Goal: Complete application form

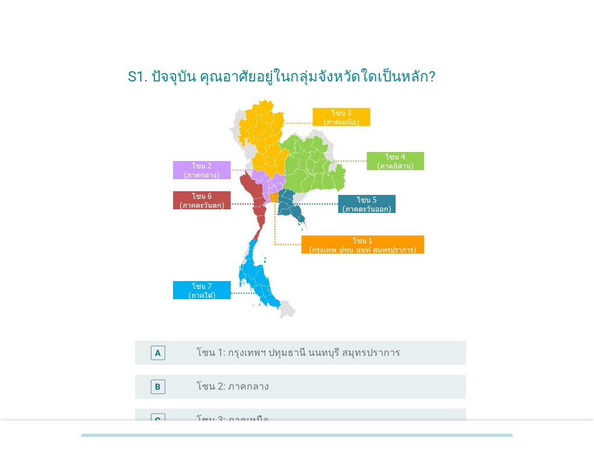
click at [400, 352] on div "radio_button_unchecked โซน 1: กรุงเทพฯ ปทุมธานี นนทบุรี สมุทรปราการ" at bounding box center [322, 353] width 250 height 12
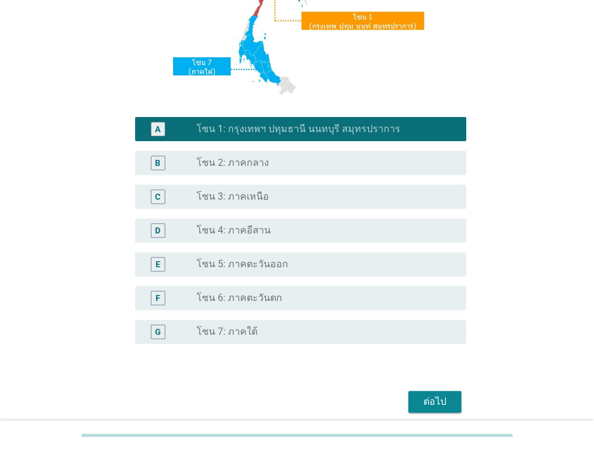
scroll to position [241, 0]
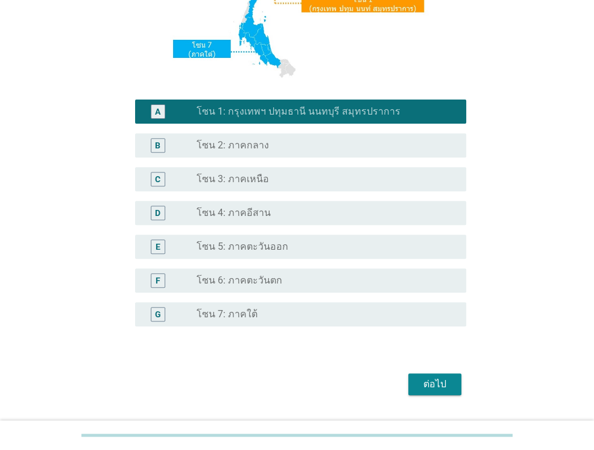
click at [433, 393] on button "ต่อไป" at bounding box center [434, 384] width 53 height 22
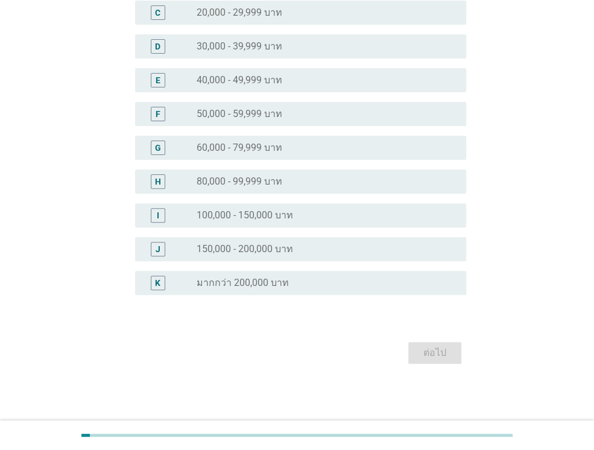
scroll to position [0, 0]
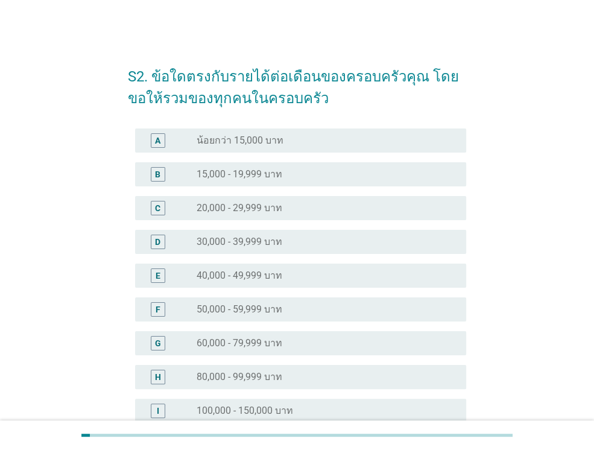
click at [354, 212] on div "radio_button_unchecked 20,000 - 29,999 บาท" at bounding box center [322, 208] width 250 height 12
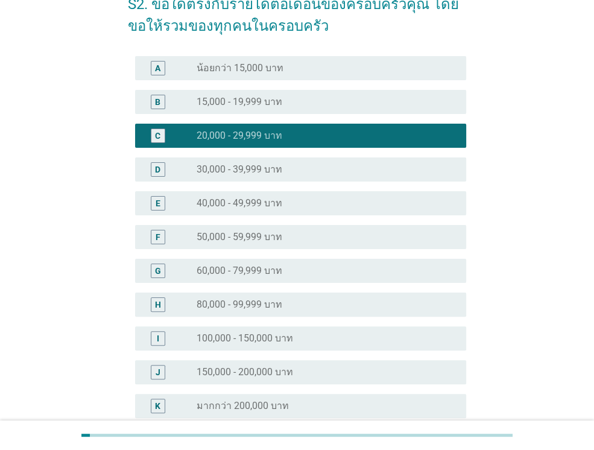
scroll to position [195, 0]
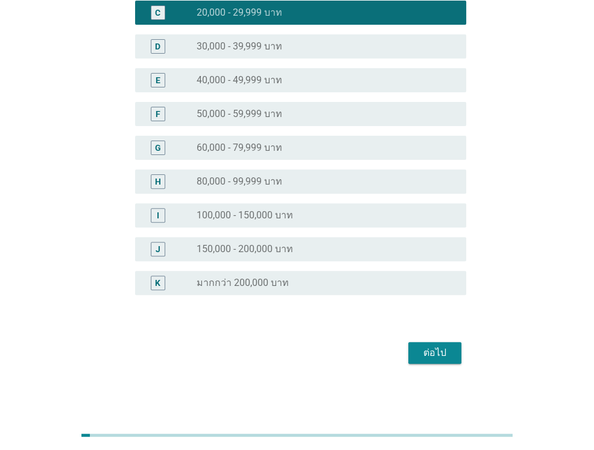
click at [448, 355] on div "ต่อไป" at bounding box center [435, 353] width 34 height 14
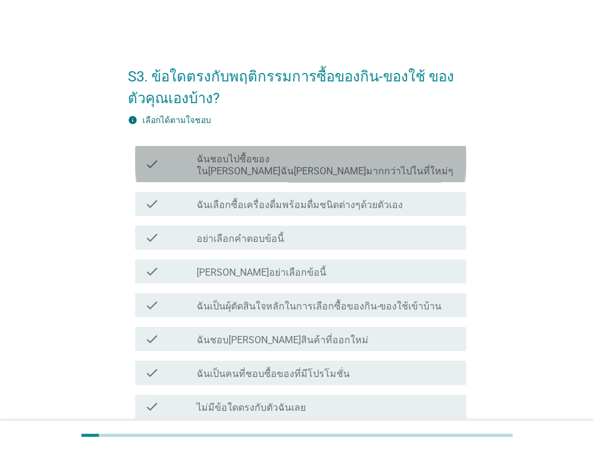
click at [432, 159] on div "check_box_outline_blank ฉันชอบไปซื้อของในที่ที่ฉันคุ้นเคยมากกว่าไปในที่ใหม่ๆ" at bounding box center [327, 164] width 260 height 27
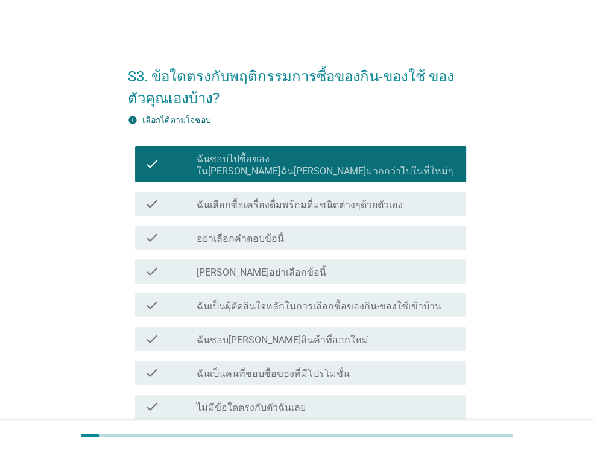
click at [431, 197] on div "check_box_outline_blank ฉันเลือกซื้อเครื่องดื่มพร้อมดื่มชนิดต่างๆด้วยตัวเอง" at bounding box center [327, 204] width 260 height 14
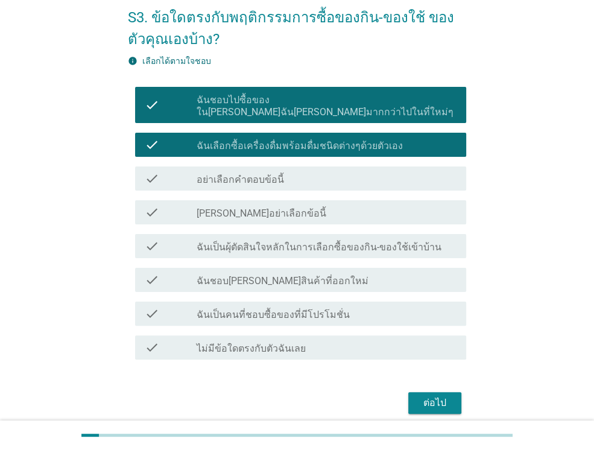
scroll to position [60, 0]
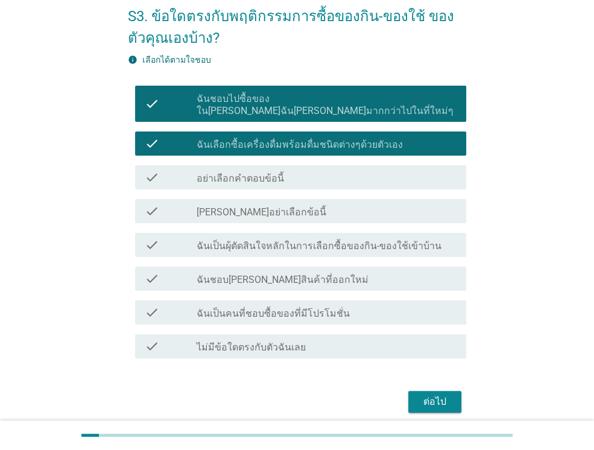
click at [450, 395] on div "ต่อไป" at bounding box center [435, 402] width 34 height 14
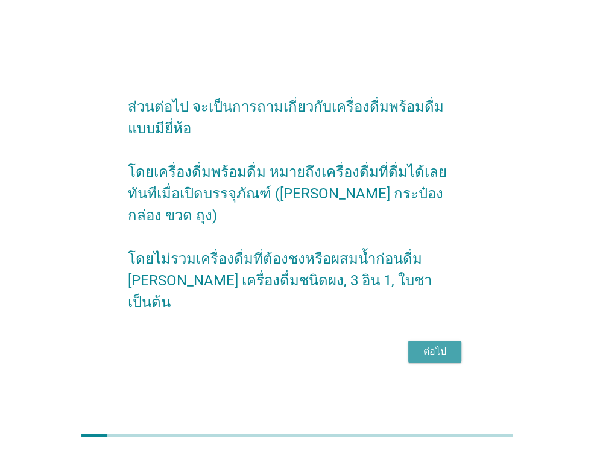
click at [439, 344] on div "ต่อไป" at bounding box center [435, 351] width 34 height 14
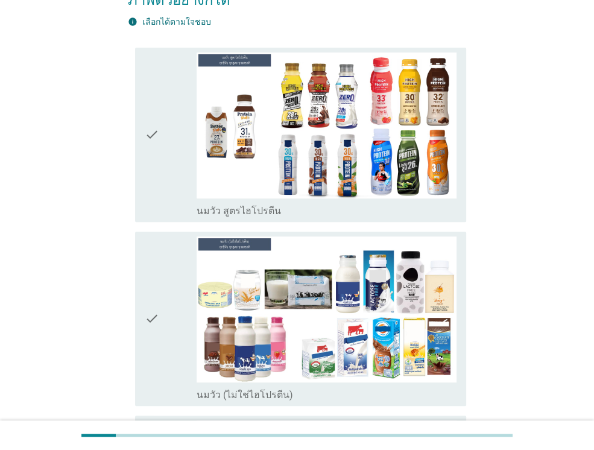
scroll to position [181, 0]
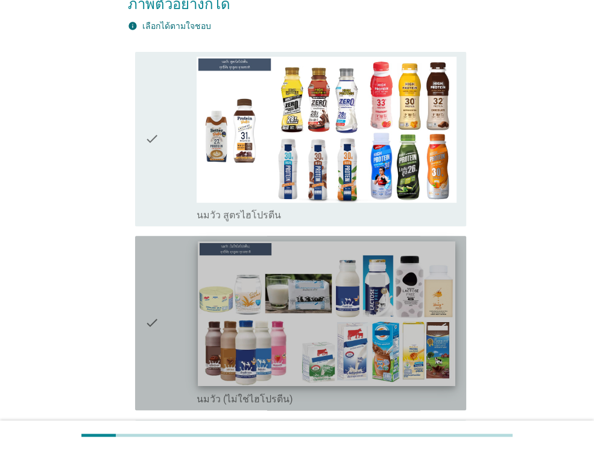
click at [430, 346] on img at bounding box center [326, 313] width 257 height 145
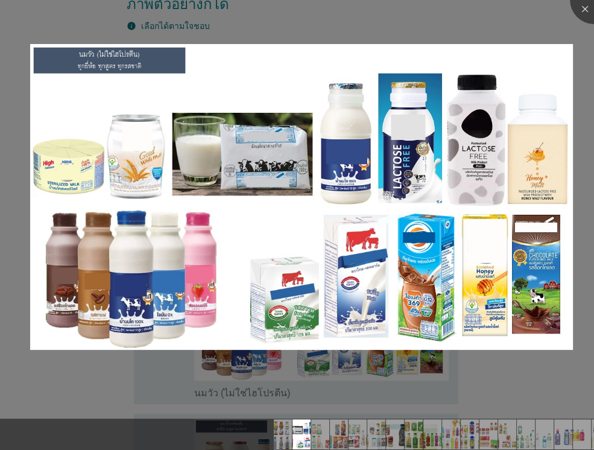
click at [403, 382] on div at bounding box center [297, 225] width 594 height 450
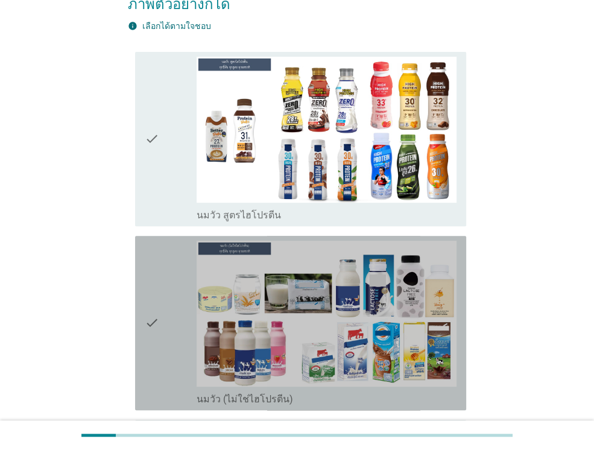
click at [156, 332] on icon "check" at bounding box center [152, 323] width 14 height 165
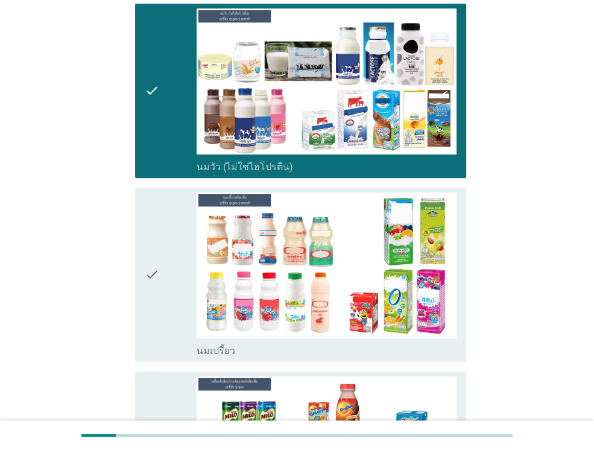
scroll to position [543, 0]
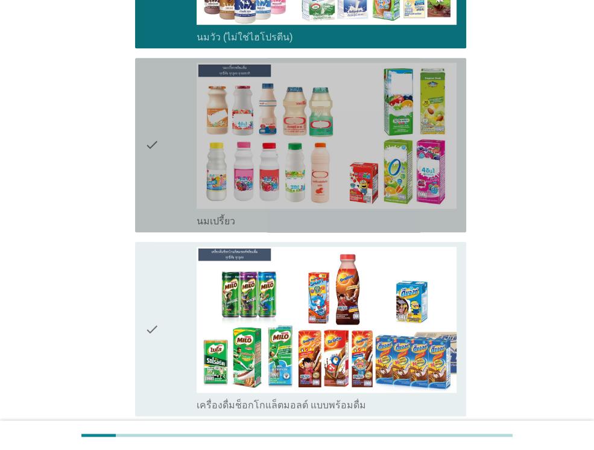
click at [145, 165] on icon "check" at bounding box center [152, 145] width 14 height 165
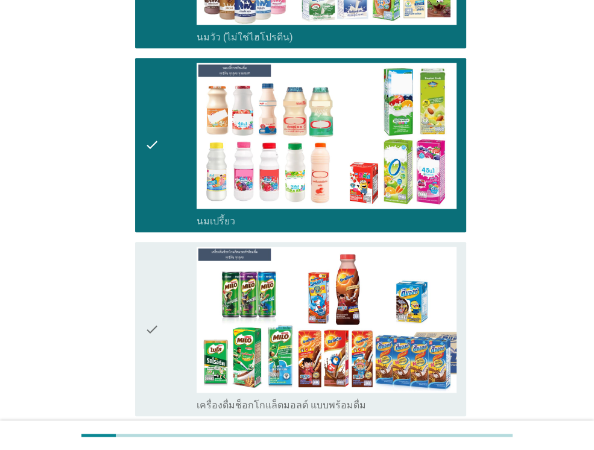
click at [164, 301] on div "check" at bounding box center [171, 329] width 52 height 165
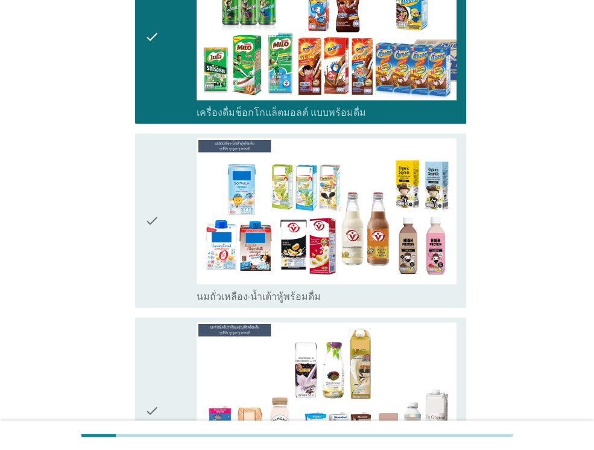
scroll to position [845, 0]
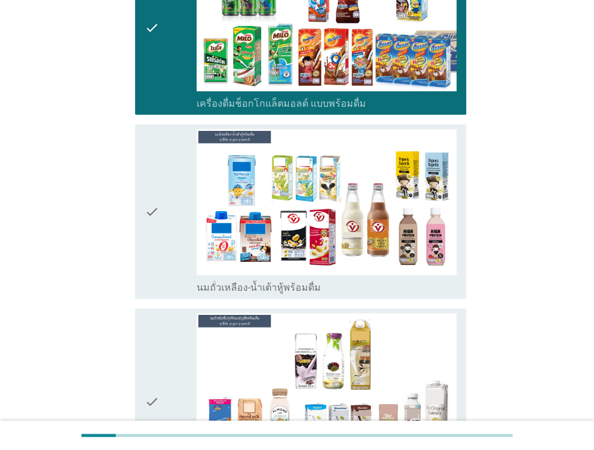
click at [153, 227] on icon "check" at bounding box center [152, 211] width 14 height 165
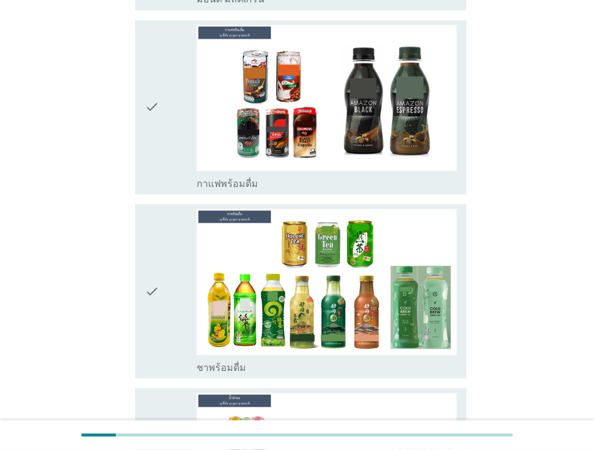
scroll to position [1327, 0]
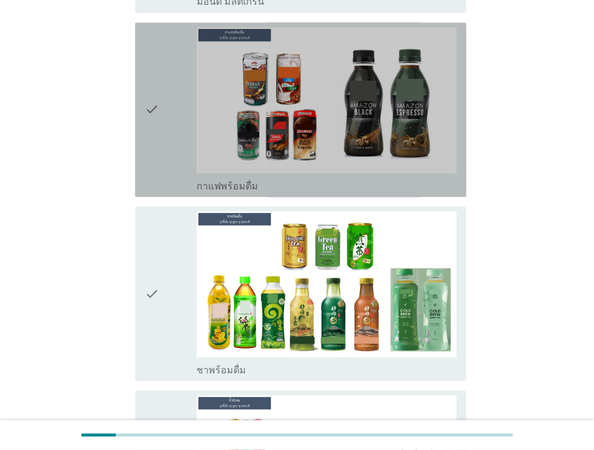
click at [162, 121] on div "check" at bounding box center [171, 109] width 52 height 165
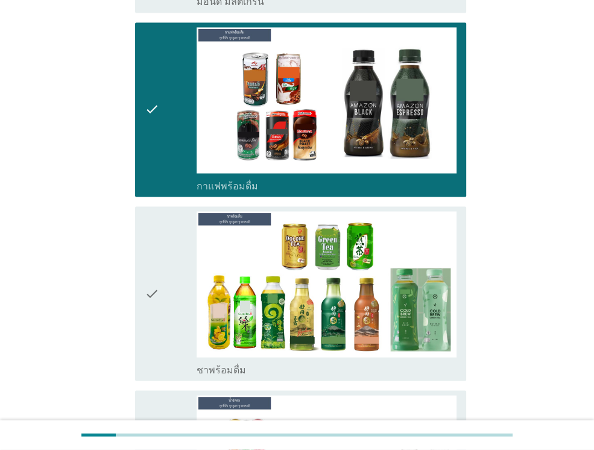
click at [162, 273] on div "check" at bounding box center [171, 293] width 52 height 165
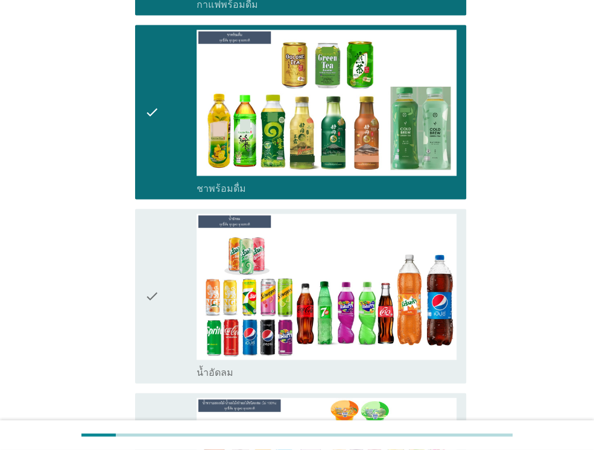
click at [167, 299] on div "check" at bounding box center [171, 296] width 52 height 165
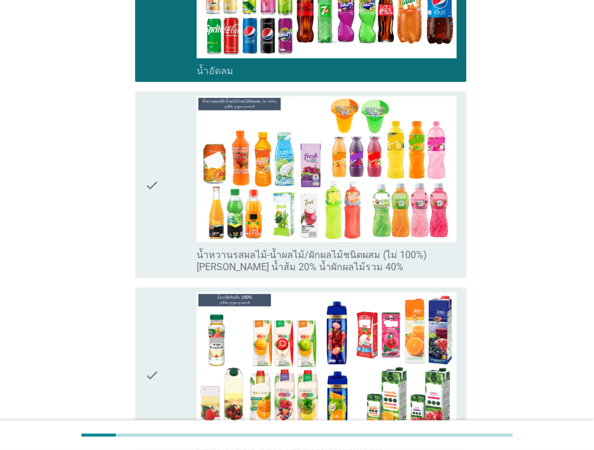
click at [165, 215] on div "check" at bounding box center [171, 185] width 52 height 177
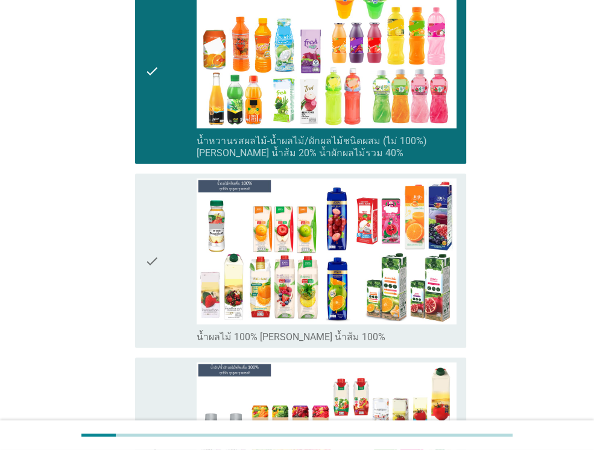
scroll to position [1931, 0]
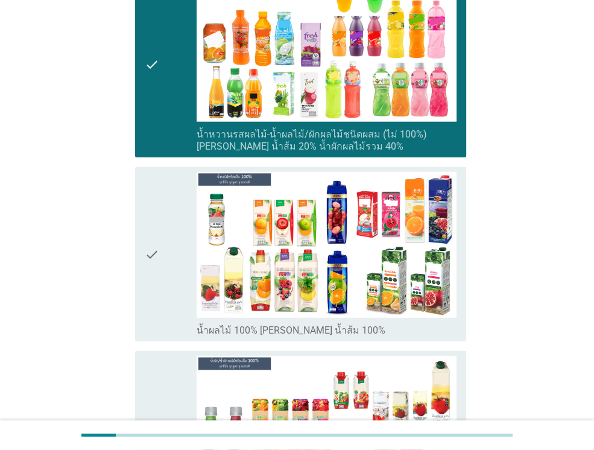
click at [154, 281] on icon "check" at bounding box center [152, 254] width 14 height 165
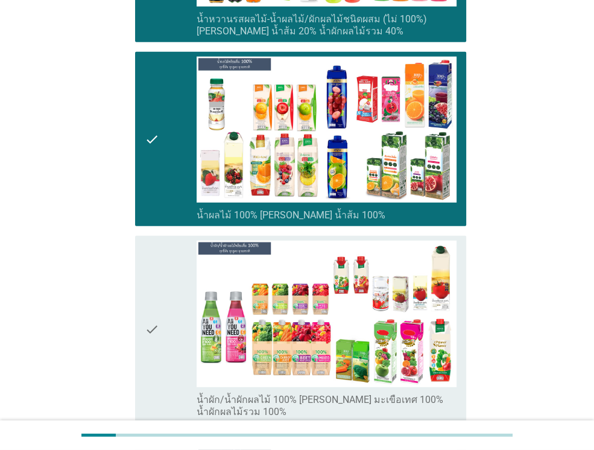
scroll to position [2051, 0]
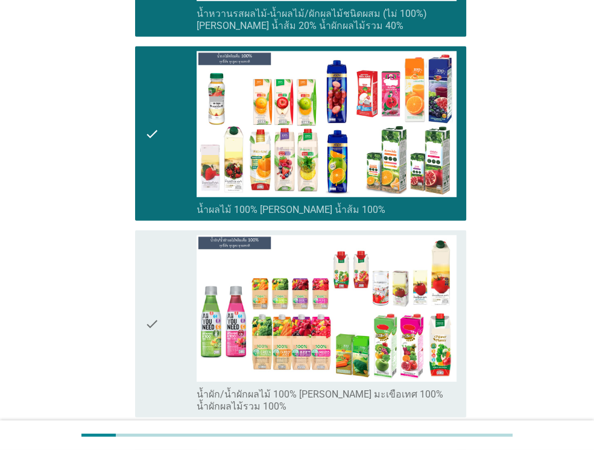
click at [152, 300] on icon "check" at bounding box center [152, 323] width 14 height 177
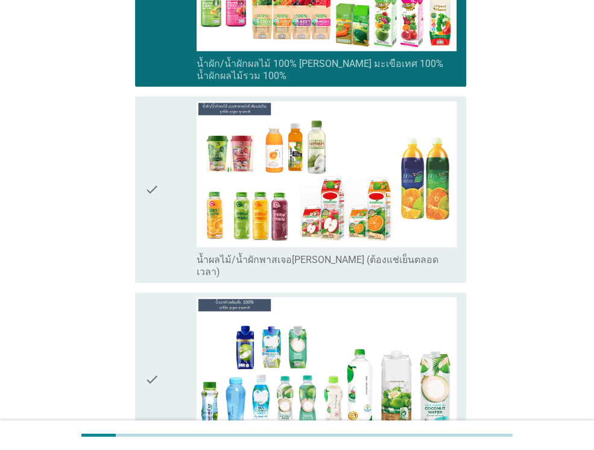
scroll to position [2474, 0]
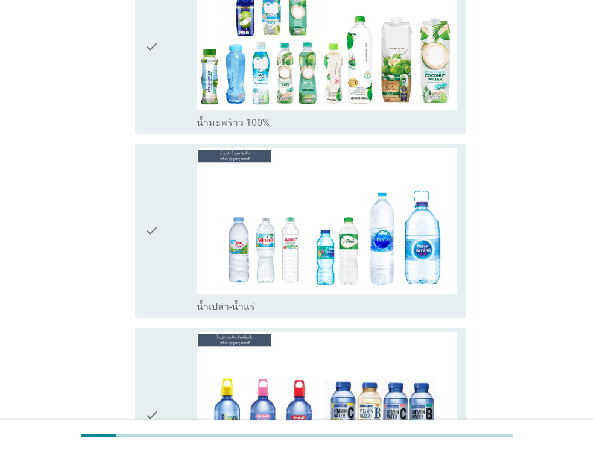
click at [157, 229] on icon "check" at bounding box center [152, 230] width 14 height 165
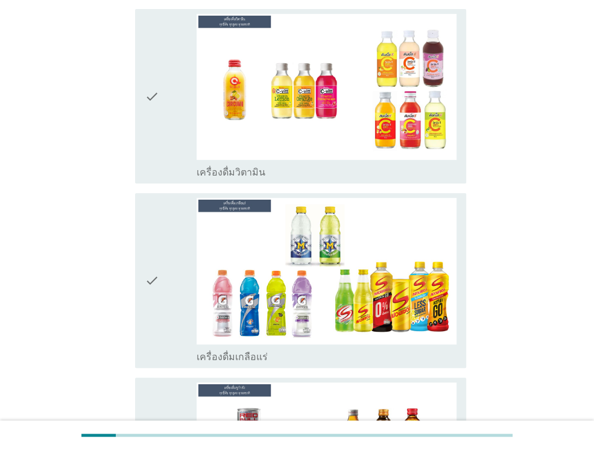
scroll to position [3258, 0]
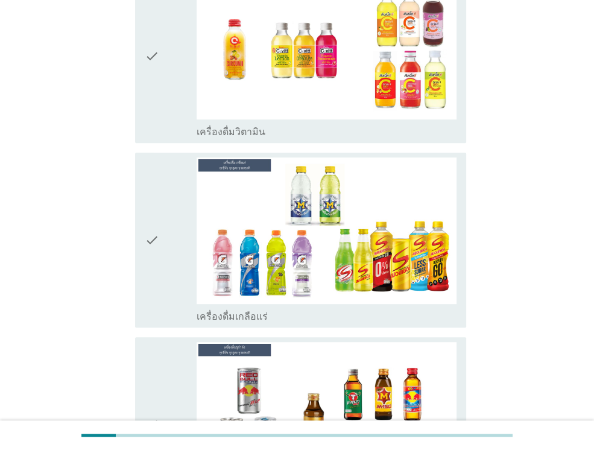
click at [154, 69] on icon "check" at bounding box center [152, 55] width 14 height 165
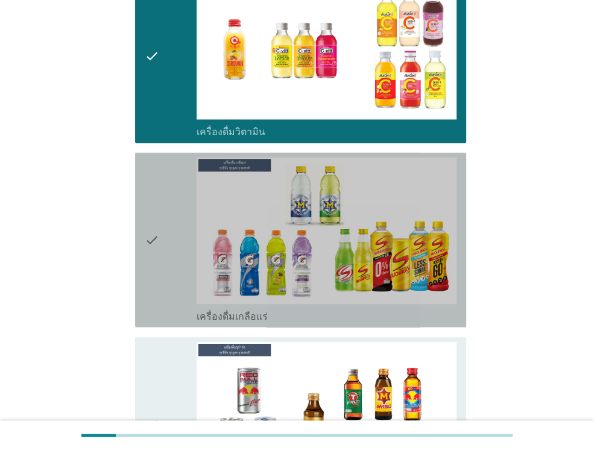
click at [151, 191] on icon "check" at bounding box center [152, 239] width 14 height 165
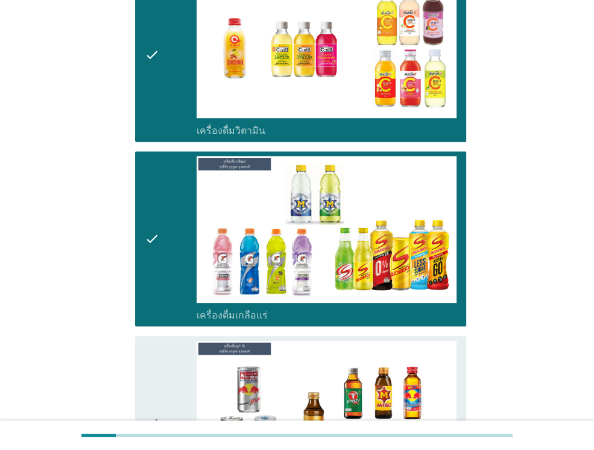
scroll to position [3499, 0]
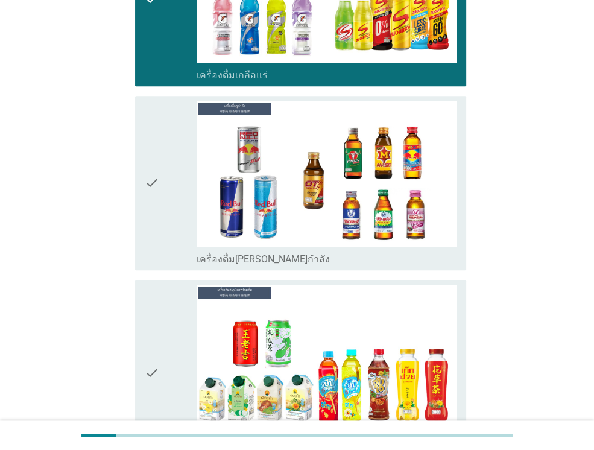
click at [155, 168] on icon "check" at bounding box center [152, 183] width 14 height 165
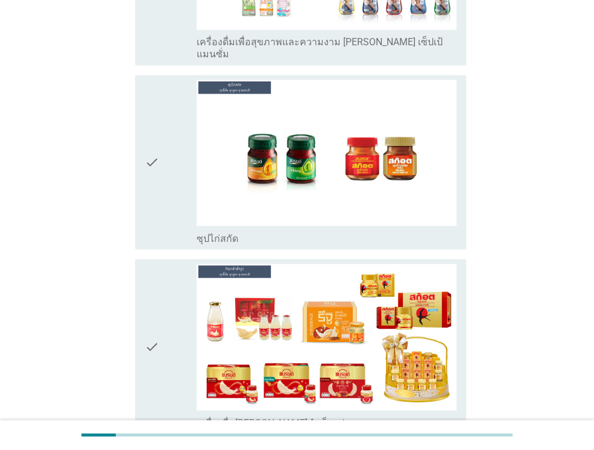
scroll to position [4283, 0]
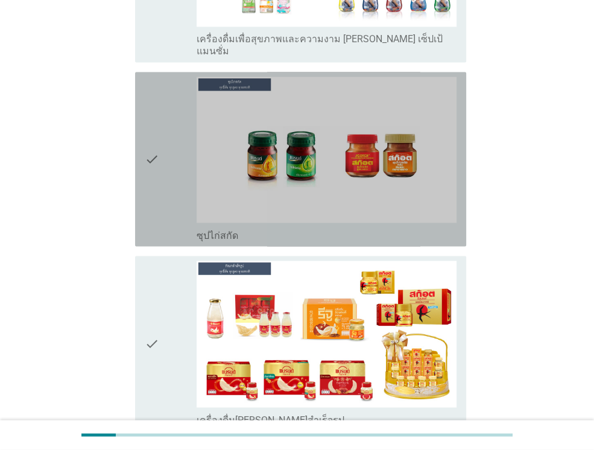
click at [160, 114] on div "check" at bounding box center [171, 159] width 52 height 165
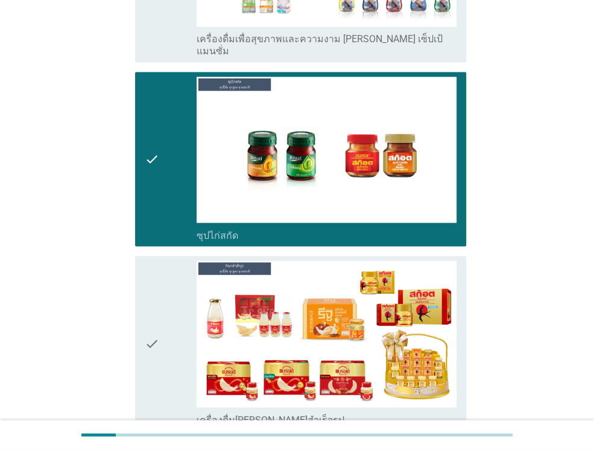
click at [165, 273] on div "check" at bounding box center [171, 343] width 52 height 165
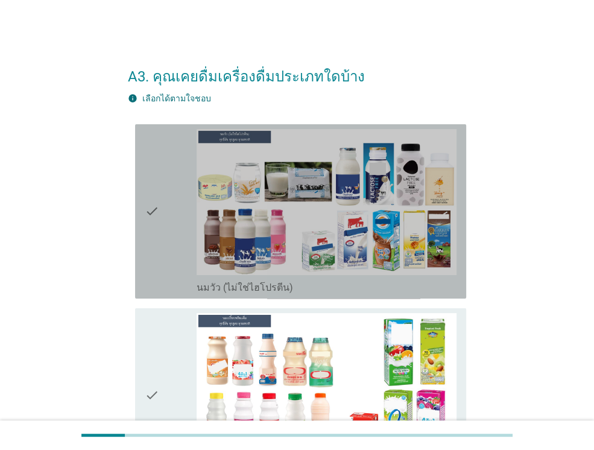
click at [154, 255] on icon "check" at bounding box center [152, 211] width 14 height 165
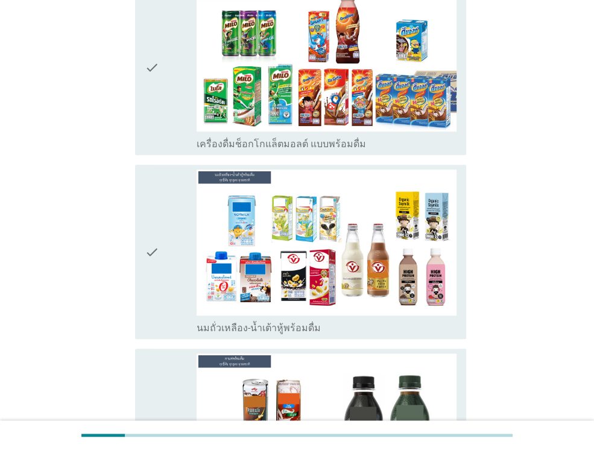
scroll to position [543, 0]
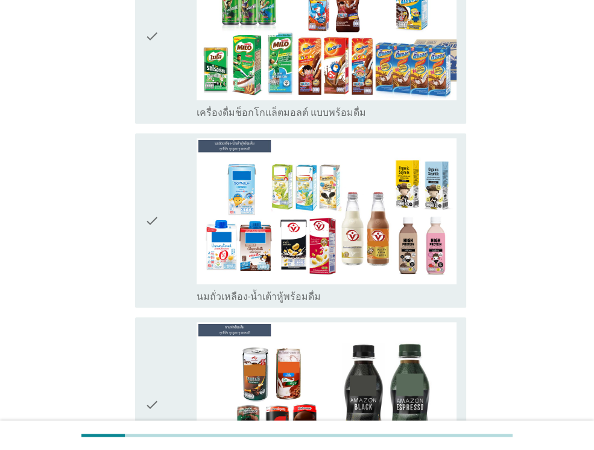
click at [146, 81] on icon "check" at bounding box center [152, 36] width 14 height 165
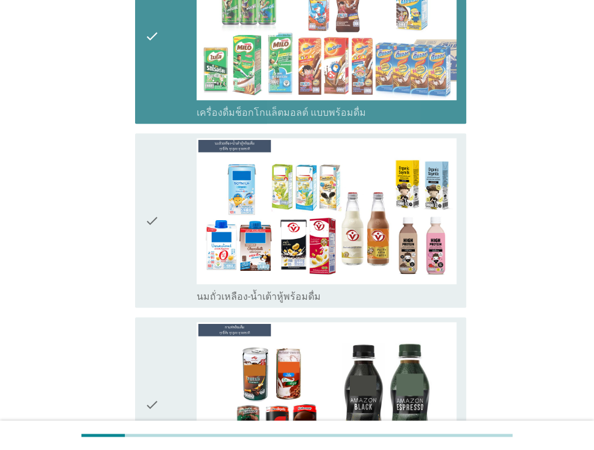
click at [169, 227] on div "check" at bounding box center [171, 220] width 52 height 165
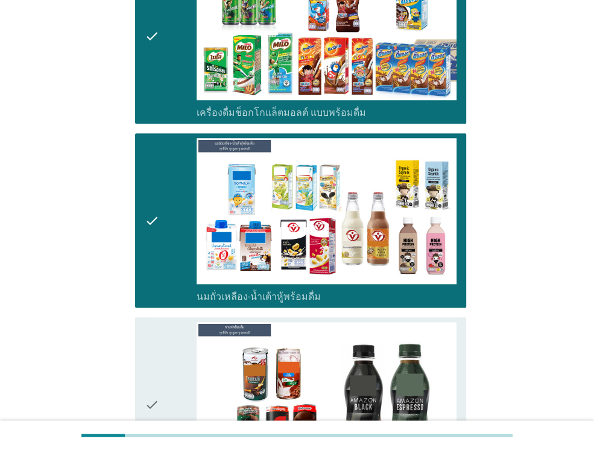
click at [169, 228] on div "check" at bounding box center [171, 220] width 52 height 165
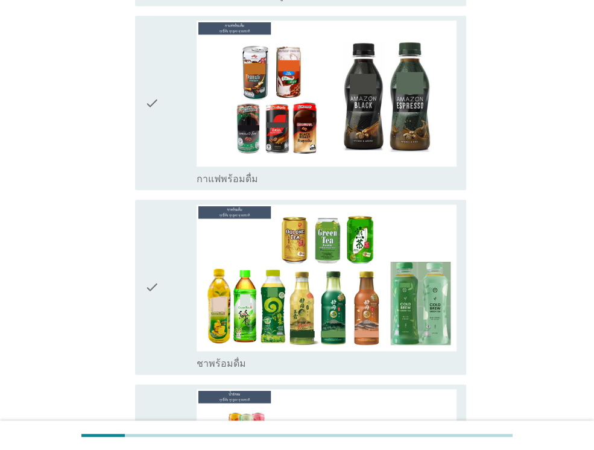
click at [158, 143] on icon "check" at bounding box center [152, 103] width 14 height 165
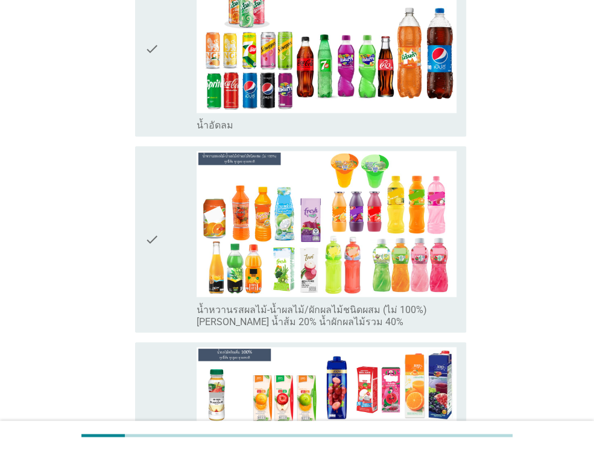
scroll to position [1508, 0]
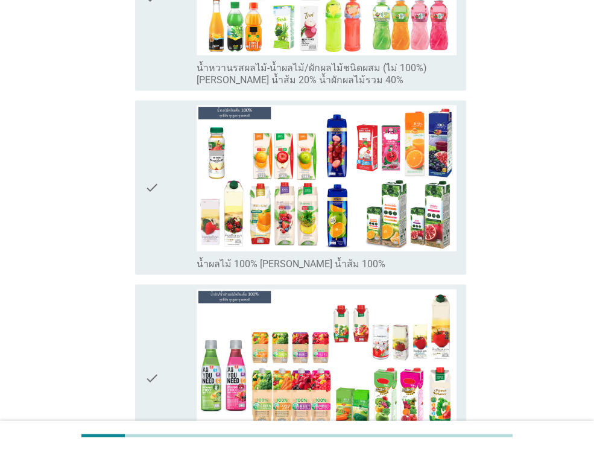
click at [150, 223] on icon "check" at bounding box center [152, 188] width 14 height 165
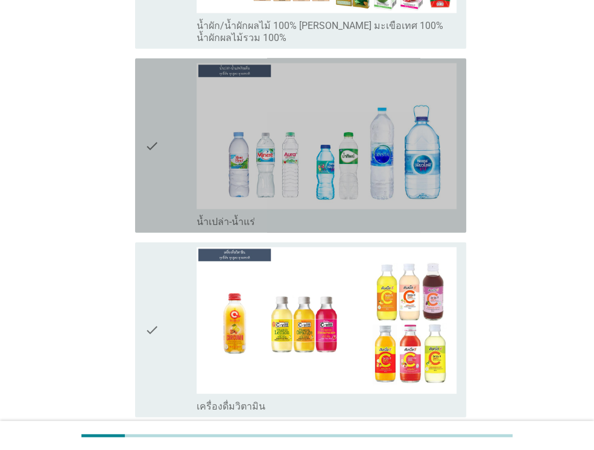
click at [162, 177] on div "check" at bounding box center [171, 145] width 52 height 165
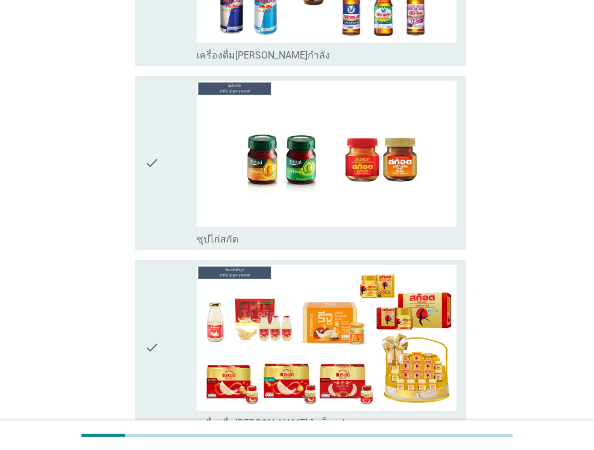
scroll to position [2768, 0]
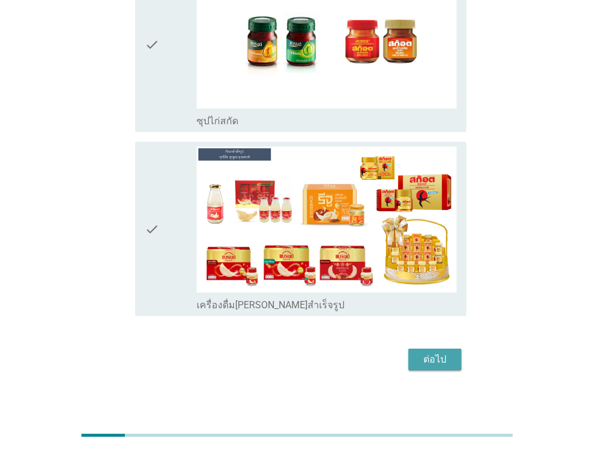
click at [439, 361] on button "ต่อไป" at bounding box center [434, 360] width 53 height 22
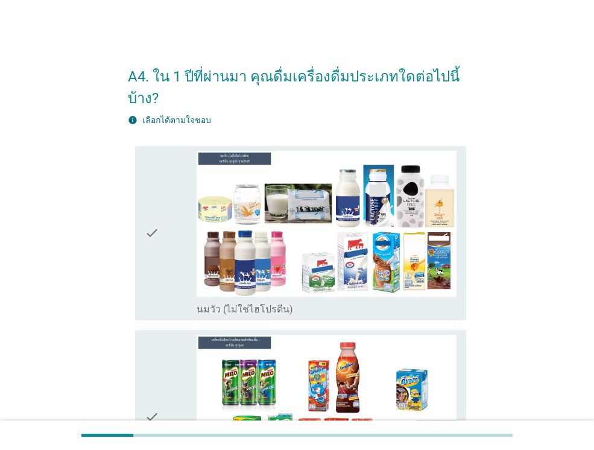
click at [173, 250] on div "check" at bounding box center [171, 233] width 52 height 165
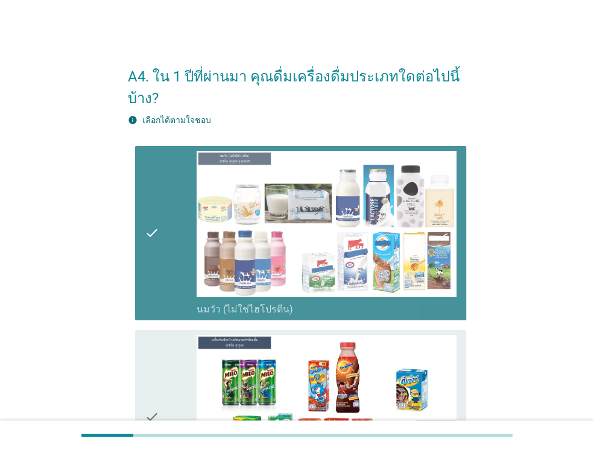
click at [180, 351] on div "check" at bounding box center [171, 417] width 52 height 165
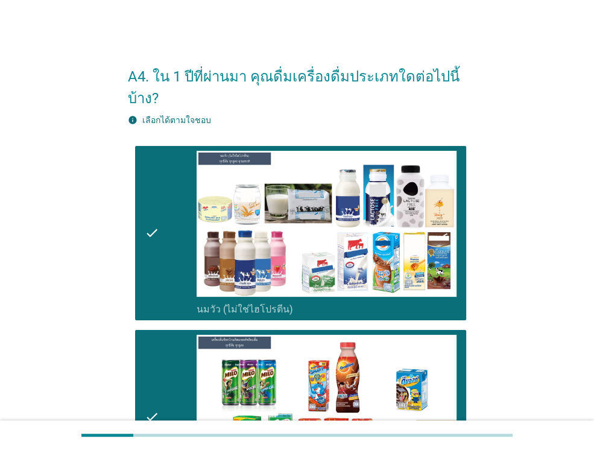
click at [167, 348] on div "check" at bounding box center [171, 417] width 52 height 165
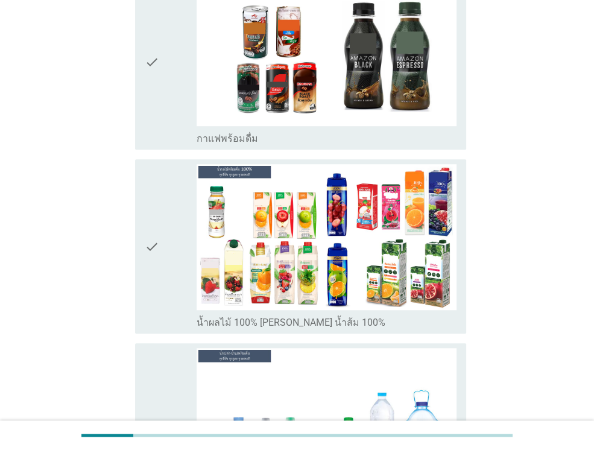
scroll to position [543, 0]
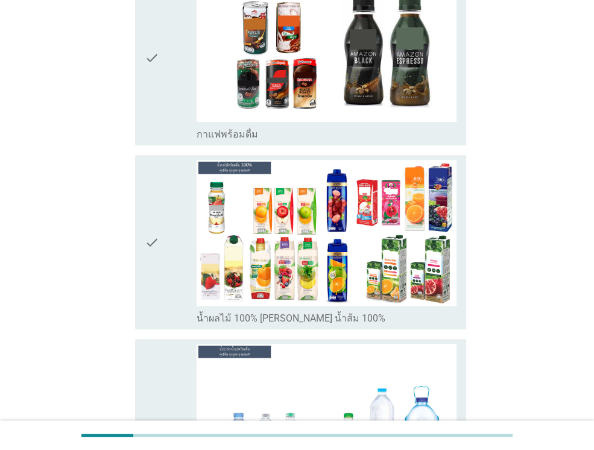
click at [159, 94] on icon "check" at bounding box center [152, 58] width 14 height 165
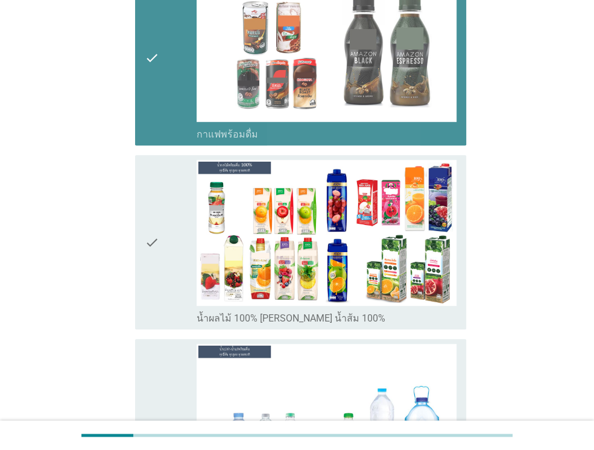
click at [139, 238] on div "check check_box น้ำผลไม้ 100% เช่น น้ำส้ม 100%" at bounding box center [300, 242] width 331 height 174
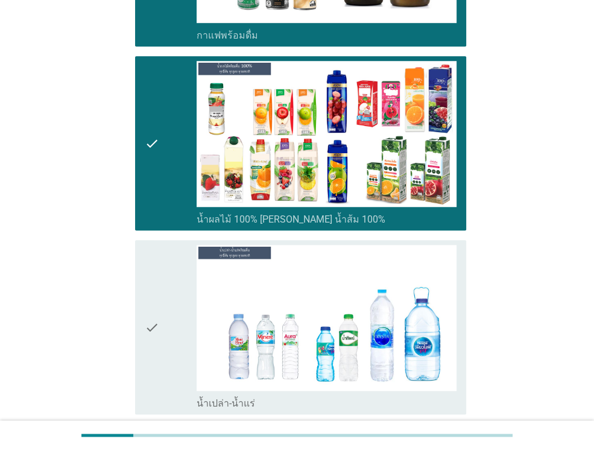
scroll to position [779, 0]
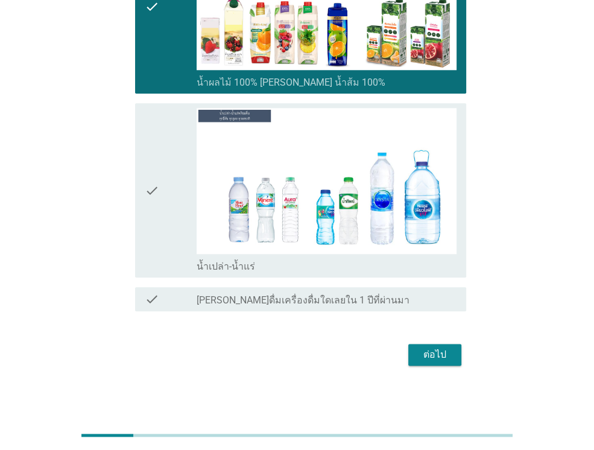
click at [162, 226] on div "check" at bounding box center [171, 190] width 52 height 165
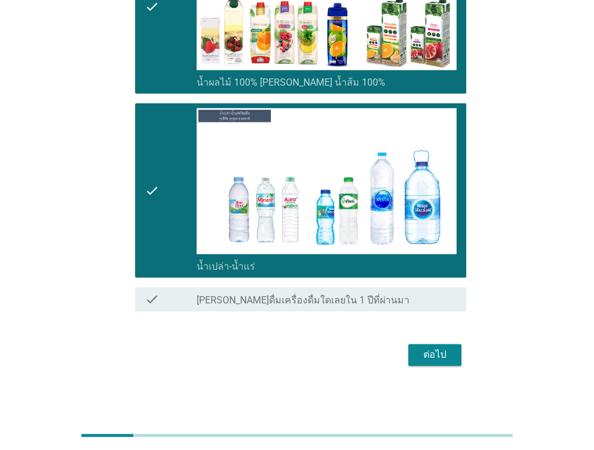
click at [446, 353] on div "ต่อไป" at bounding box center [435, 355] width 34 height 14
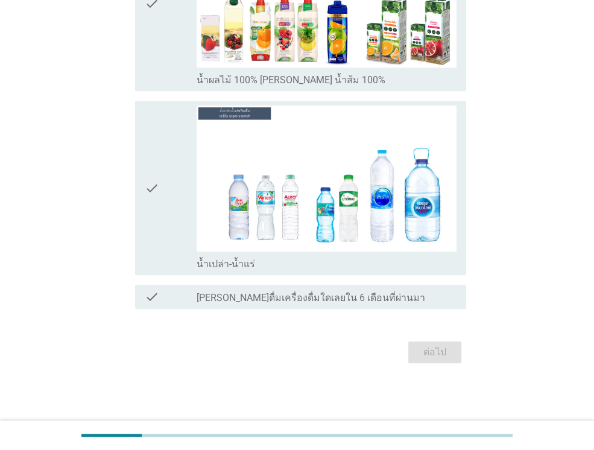
scroll to position [0, 0]
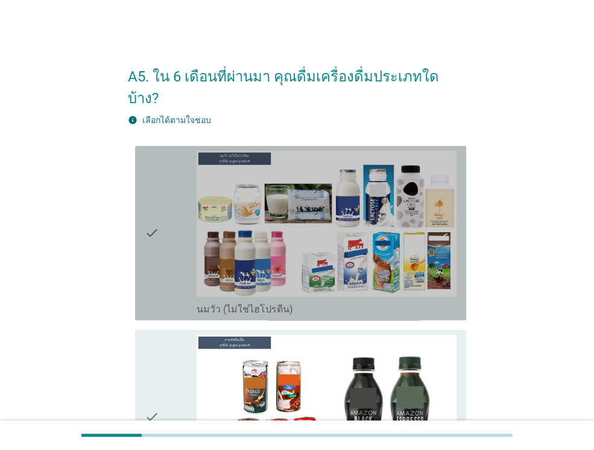
click at [154, 261] on icon "check" at bounding box center [152, 233] width 14 height 165
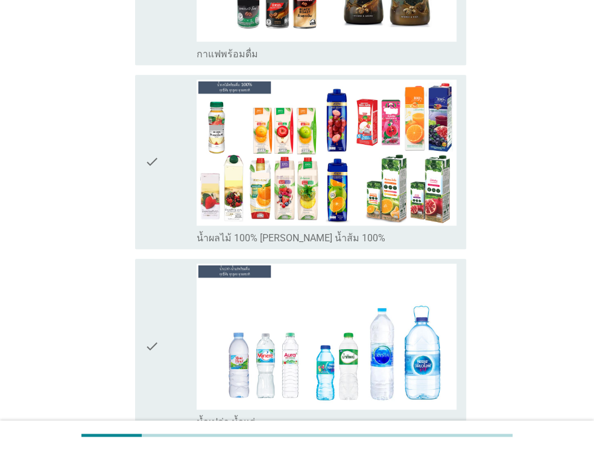
scroll to position [573, 0]
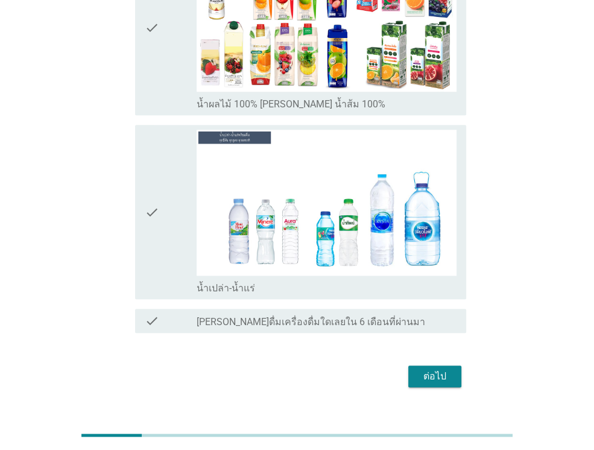
drag, startPoint x: 153, startPoint y: 68, endPoint x: 150, endPoint y: 90, distance: 21.9
click at [153, 68] on icon "check" at bounding box center [152, 28] width 14 height 165
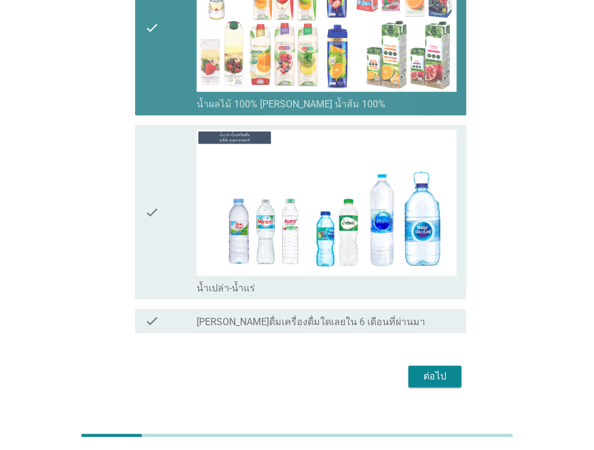
click at [136, 148] on div "check check_box น้ำเปล่า-น้ำแร่" at bounding box center [300, 212] width 331 height 174
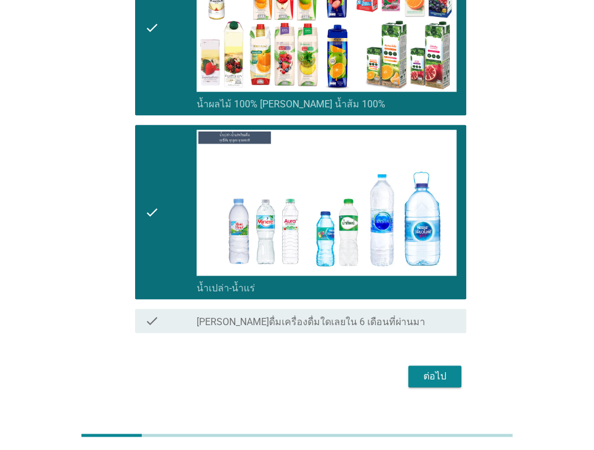
click at [431, 369] on div "ต่อไป" at bounding box center [435, 376] width 34 height 14
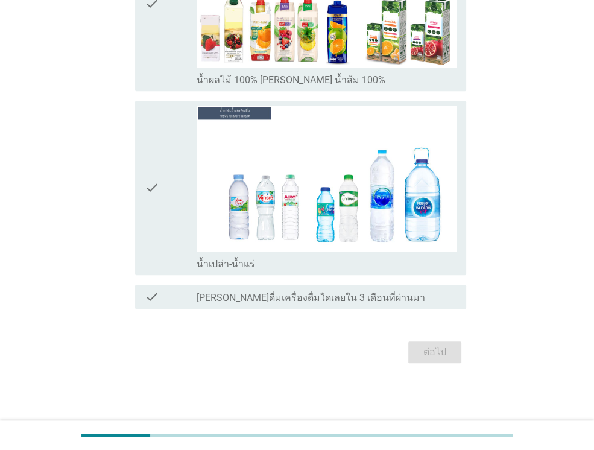
scroll to position [0, 0]
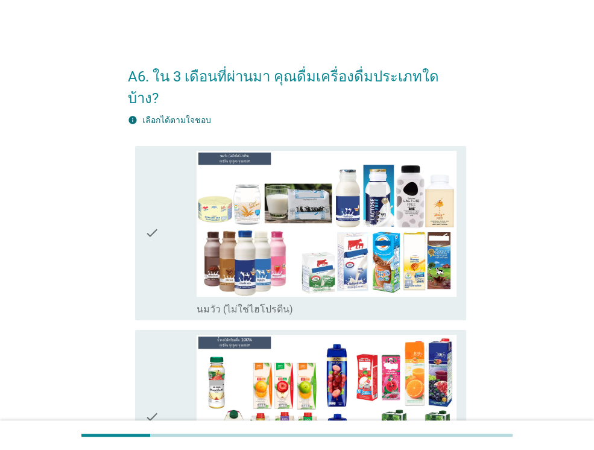
click at [157, 239] on icon "check" at bounding box center [152, 233] width 14 height 165
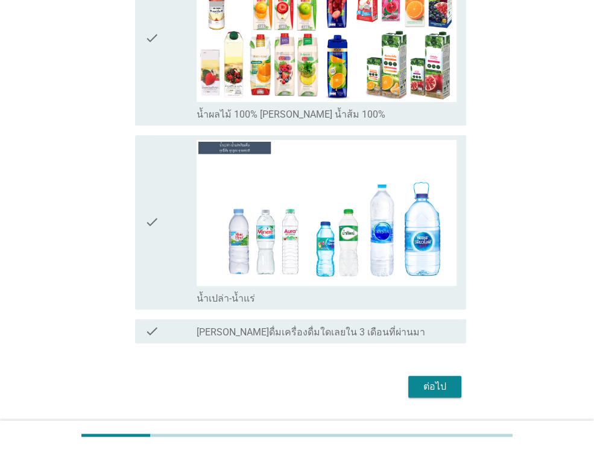
scroll to position [390, 0]
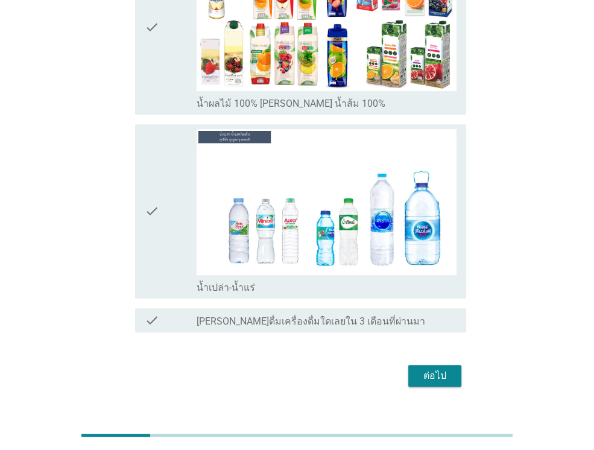
click at [151, 233] on icon "check" at bounding box center [152, 211] width 14 height 165
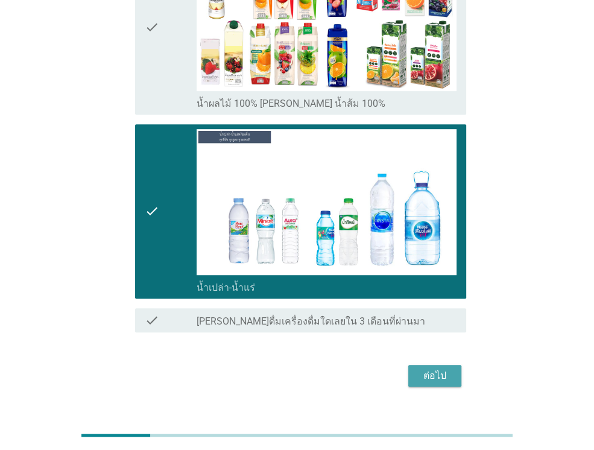
click at [437, 369] on div "ต่อไป" at bounding box center [435, 376] width 34 height 14
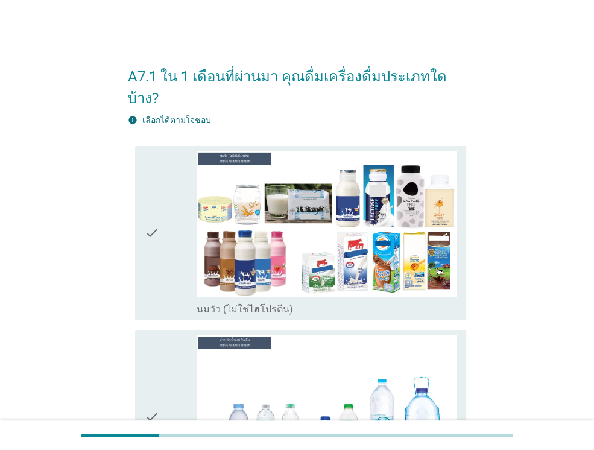
click at [160, 232] on div "check" at bounding box center [171, 233] width 52 height 165
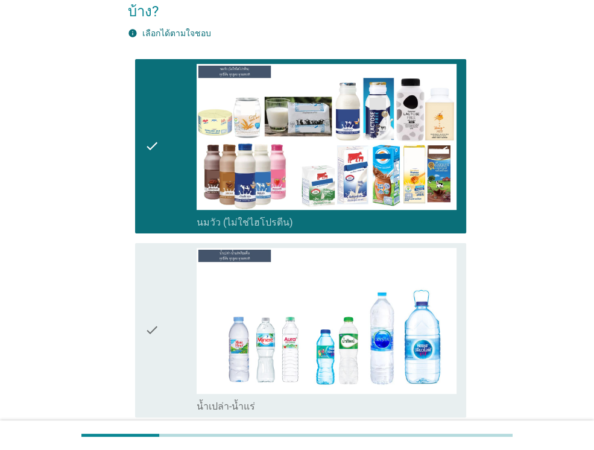
scroll to position [206, 0]
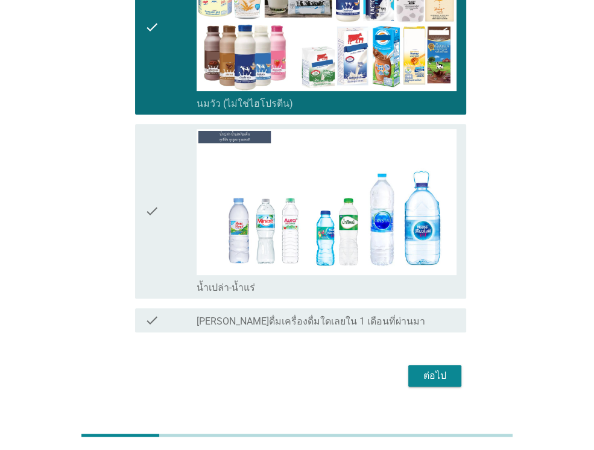
click at [154, 194] on icon "check" at bounding box center [152, 211] width 14 height 165
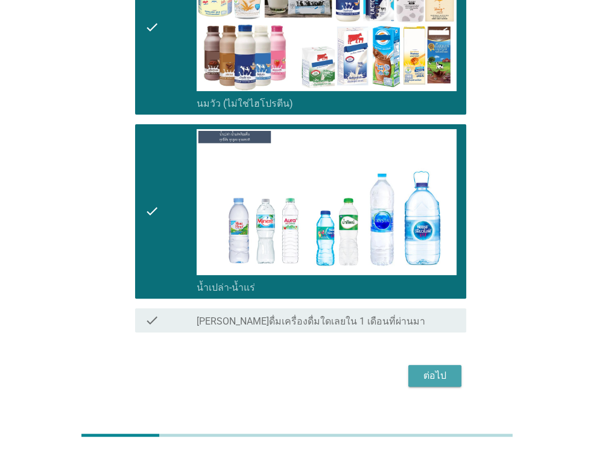
click at [444, 369] on div "ต่อไป" at bounding box center [435, 376] width 34 height 14
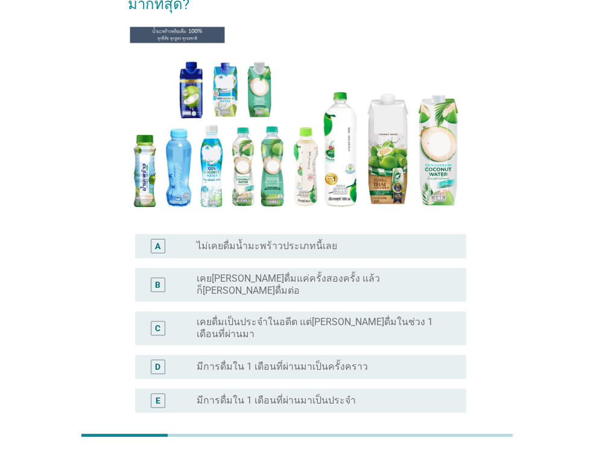
scroll to position [121, 0]
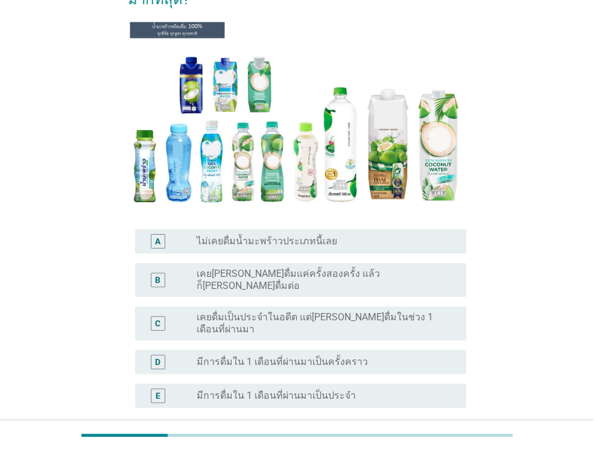
click at [399, 241] on div "radio_button_unchecked ไม่เคยดื่มน้ำมะพร้าวประเภทนี้เลย" at bounding box center [322, 241] width 250 height 12
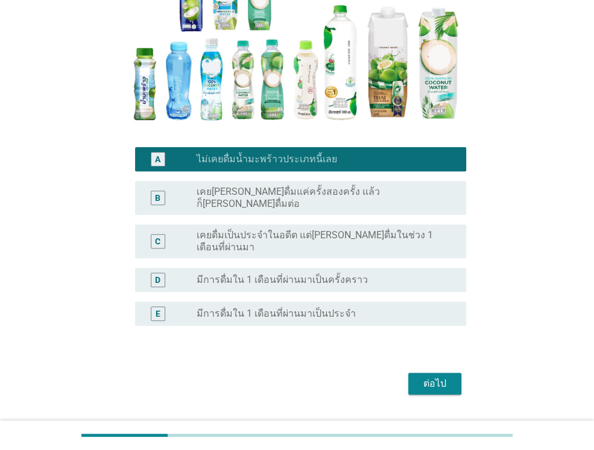
scroll to position [214, 0]
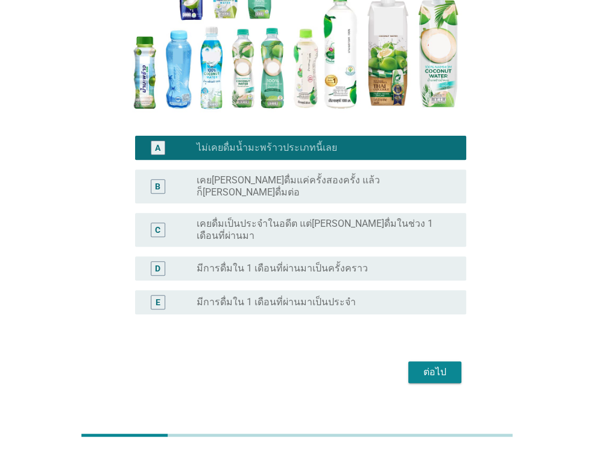
click at [446, 365] on div "ต่อไป" at bounding box center [435, 372] width 34 height 14
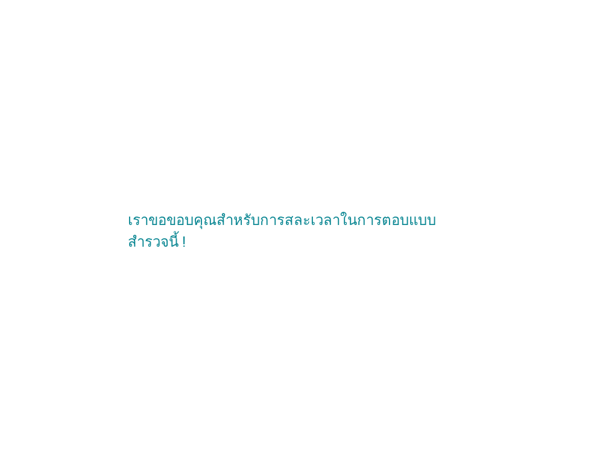
scroll to position [0, 0]
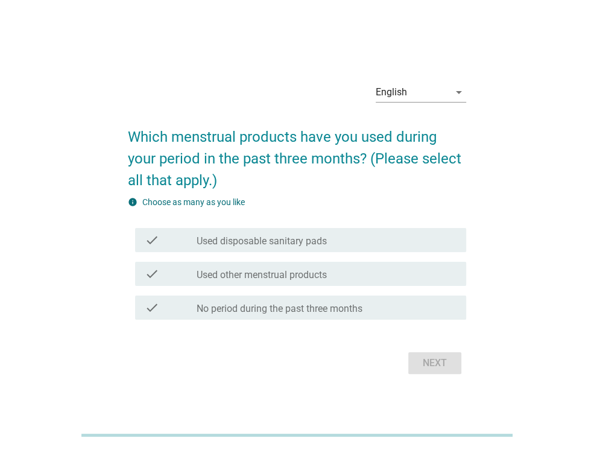
click at [400, 282] on div "check check_box_outline_blank Used other menstrual products" at bounding box center [300, 274] width 331 height 24
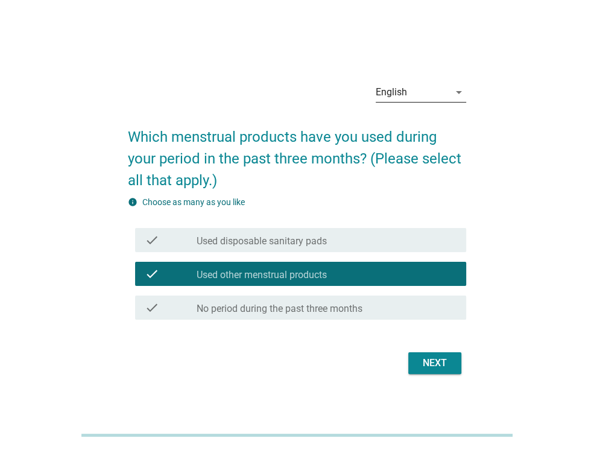
click at [446, 90] on div "English" at bounding box center [413, 92] width 74 height 19
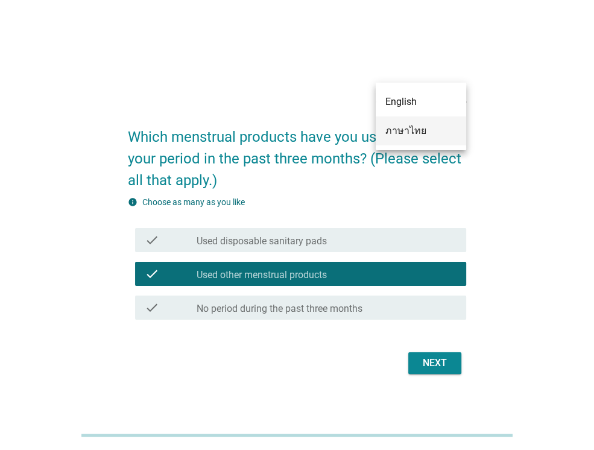
click at [411, 129] on div "ภาษาไทย" at bounding box center [421, 131] width 71 height 14
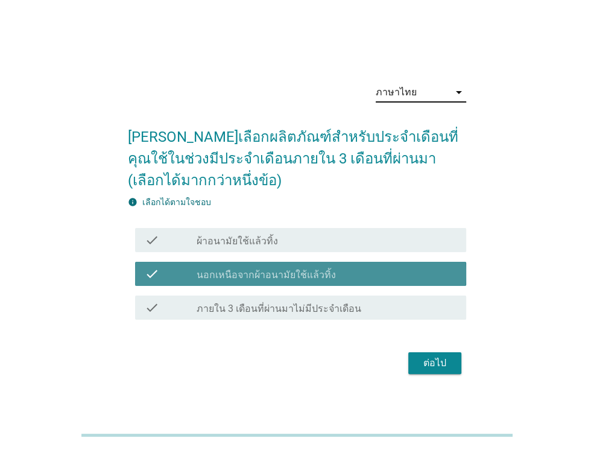
click at [398, 268] on div "check_box_outline_blank นอกเหนือจากผ้าอนามัยใช้แล้วทิ้ง" at bounding box center [327, 274] width 260 height 14
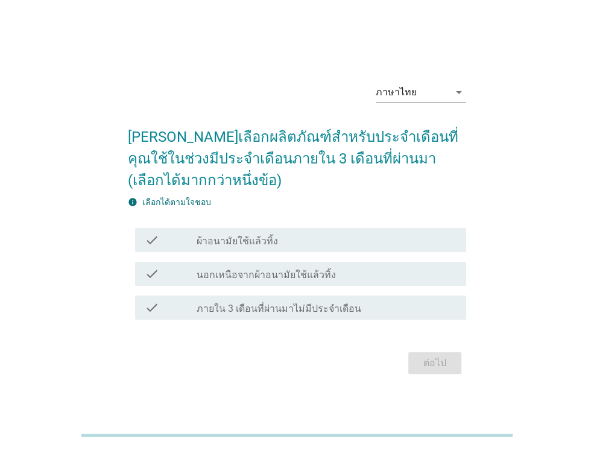
click at [396, 240] on div "check_box_outline_blank ผ้าอนามัยใช้แล้วทิ้ง" at bounding box center [327, 240] width 260 height 14
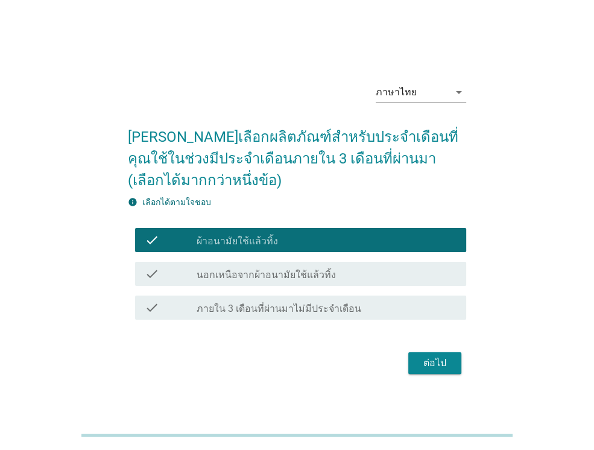
click at [441, 359] on div "ต่อไป" at bounding box center [435, 363] width 34 height 14
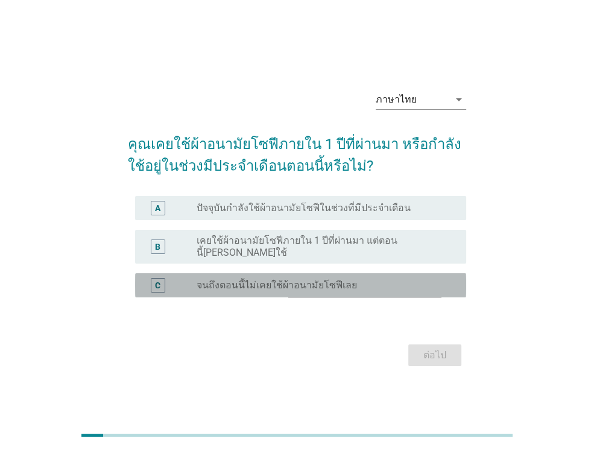
click at [405, 283] on div "radio_button_unchecked จนถึงตอนนี้ไม่เคยใช้ผ้าอนามัยโซฟีเลย" at bounding box center [322, 285] width 250 height 12
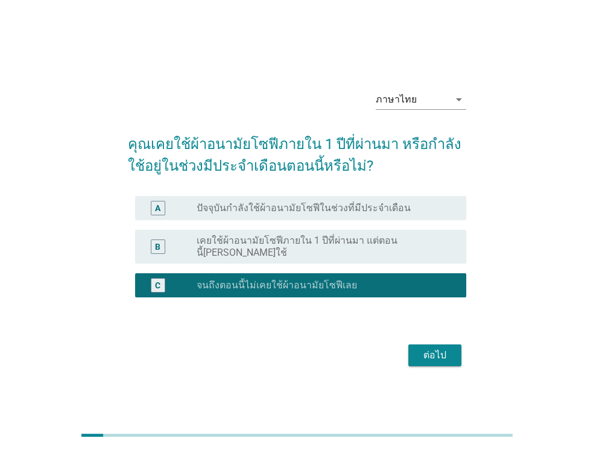
click at [427, 353] on div "ต่อไป" at bounding box center [435, 355] width 34 height 14
